Goal: Find specific page/section: Find specific page/section

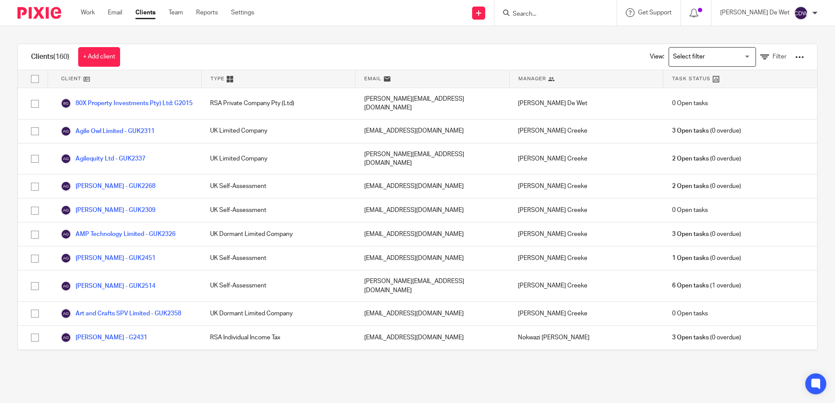
click at [558, 11] on input "Search" at bounding box center [551, 14] width 79 height 8
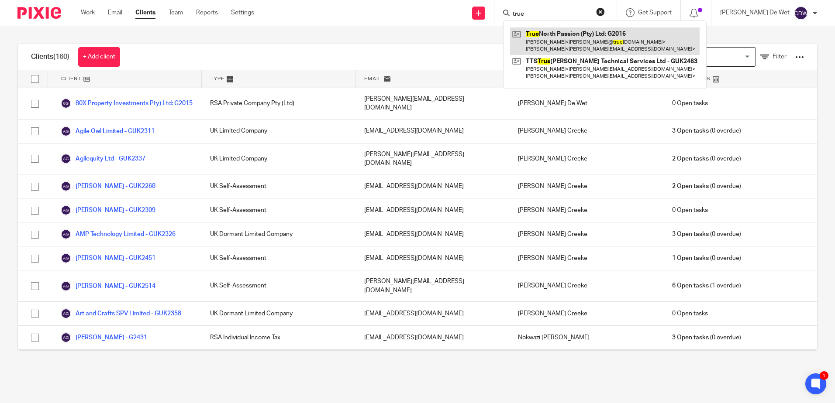
type input "true"
click at [563, 37] on link at bounding box center [604, 41] width 189 height 27
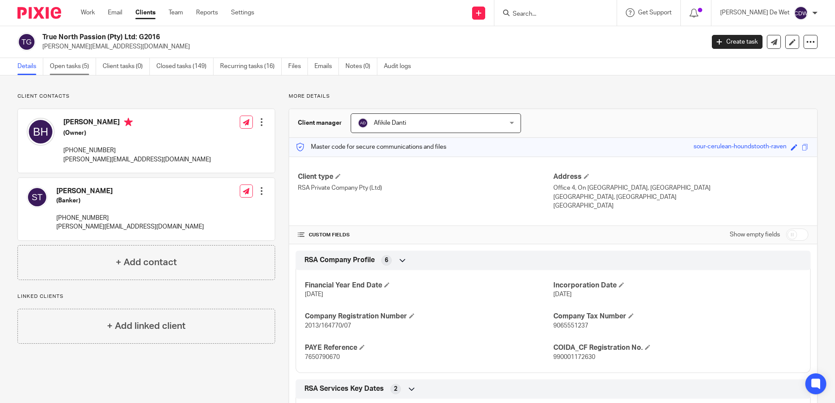
click at [80, 68] on link "Open tasks (5)" at bounding box center [73, 66] width 46 height 17
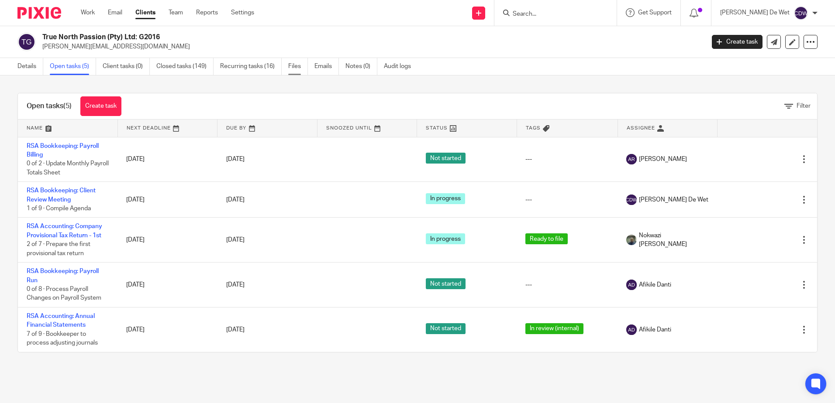
click at [296, 69] on link "Files" at bounding box center [298, 66] width 20 height 17
click at [299, 69] on link "Files" at bounding box center [298, 66] width 20 height 17
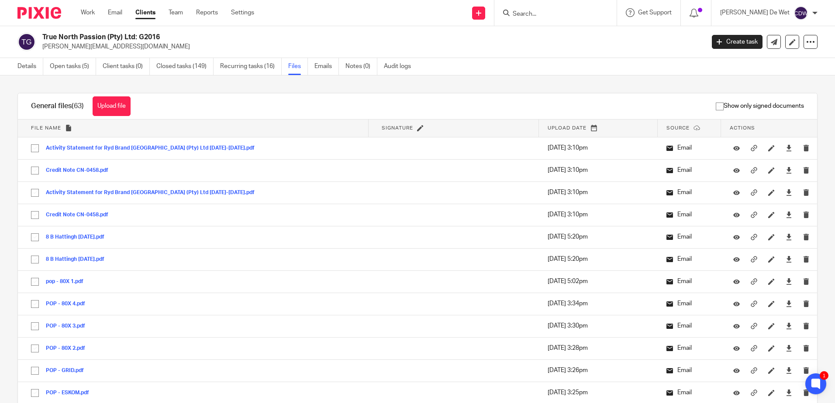
click at [561, 132] on th "Upload date" at bounding box center [598, 128] width 119 height 17
click at [547, 131] on th "Upload date" at bounding box center [598, 128] width 119 height 17
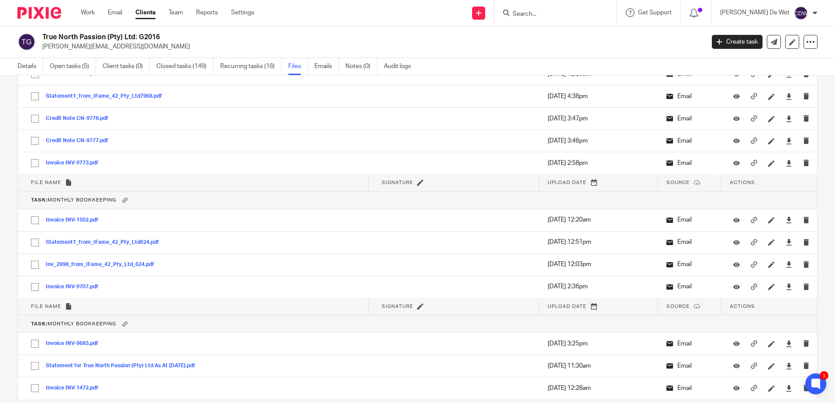
scroll to position [2624, 0]
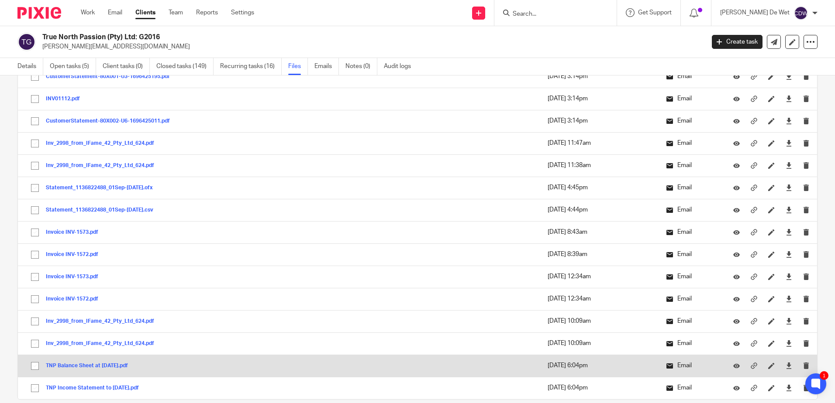
scroll to position [1140, 0]
